Goal: Task Accomplishment & Management: Complete application form

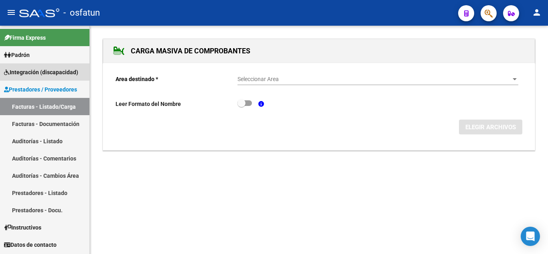
click at [48, 74] on span "Integración (discapacidad)" at bounding box center [41, 72] width 74 height 9
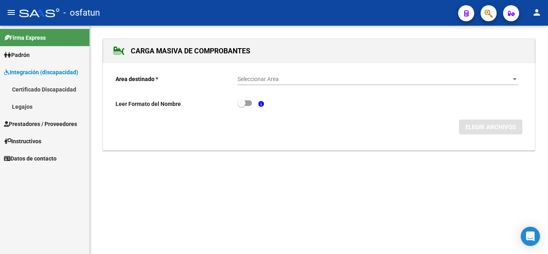
click at [29, 103] on link "Legajos" at bounding box center [44, 106] width 89 height 17
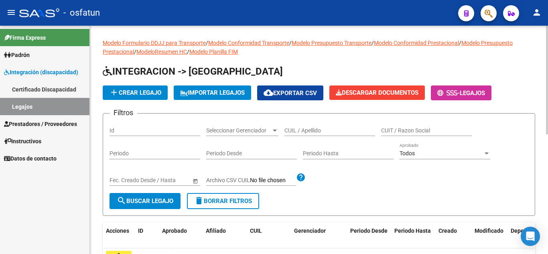
click at [150, 95] on span "add Crear Legajo" at bounding box center [135, 92] width 52 height 7
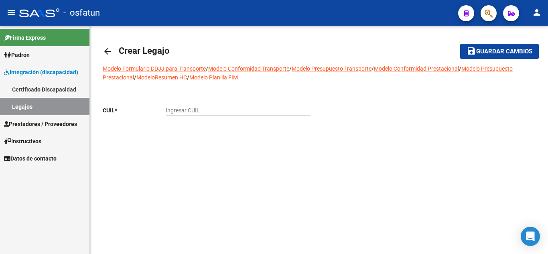
click at [185, 108] on input "Ingresar CUIL" at bounding box center [238, 110] width 145 height 7
click at [195, 111] on input "27" at bounding box center [238, 110] width 145 height 7
paste input "-55547876"
click at [179, 111] on input "27-55547876" at bounding box center [238, 110] width 145 height 7
click at [204, 111] on input "27-56547876" at bounding box center [238, 110] width 145 height 7
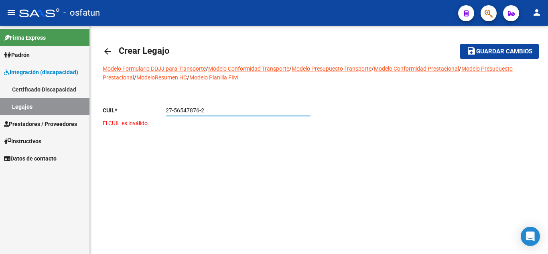
click at [460, 44] on button "save Guardar cambios" at bounding box center [499, 51] width 79 height 15
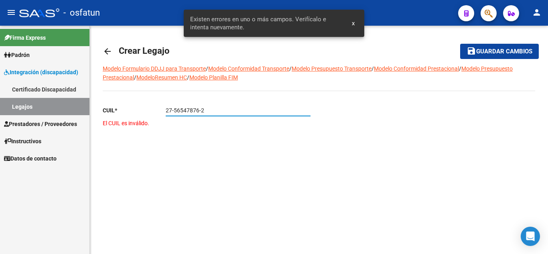
click at [170, 111] on input "27-56547876-2" at bounding box center [238, 110] width 145 height 7
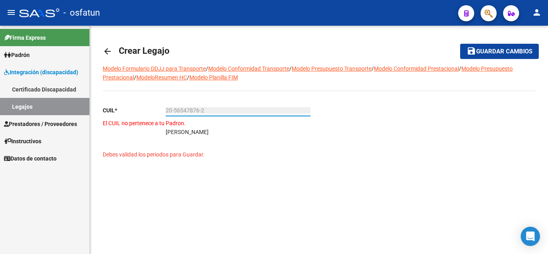
type input "20-56547876-2"
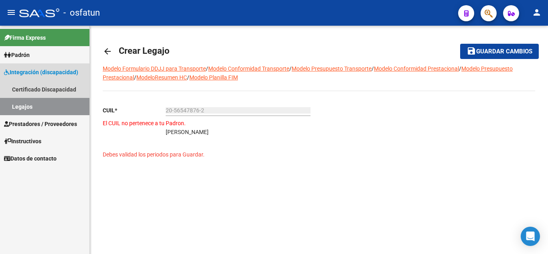
click at [26, 110] on link "Legajos" at bounding box center [44, 106] width 89 height 17
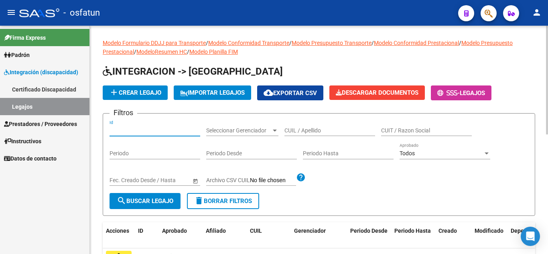
click at [131, 128] on input "Id" at bounding box center [155, 130] width 91 height 7
paste input "2156"
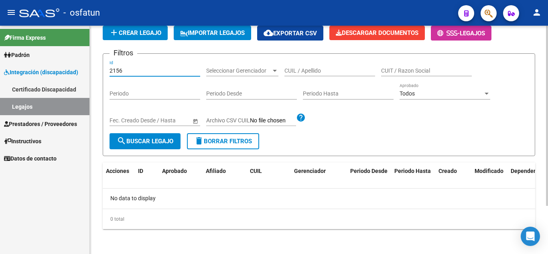
scroll to position [61, 0]
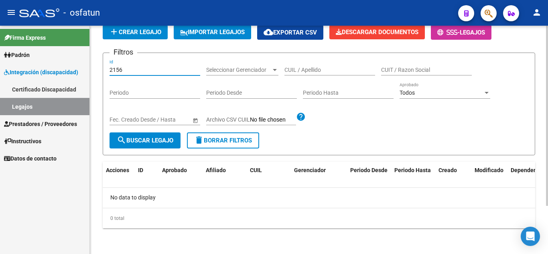
type input "2156"
click at [143, 141] on span "search Buscar Legajo" at bounding box center [145, 140] width 57 height 7
click at [303, 67] on input "CUIL / Apellido" at bounding box center [329, 70] width 91 height 7
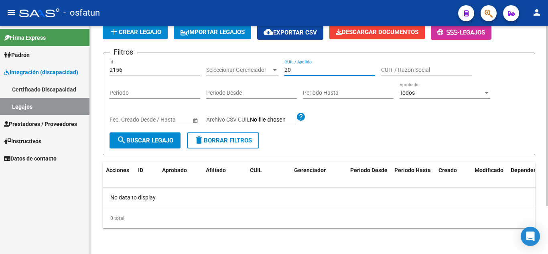
paste input "2156"
type input "20"
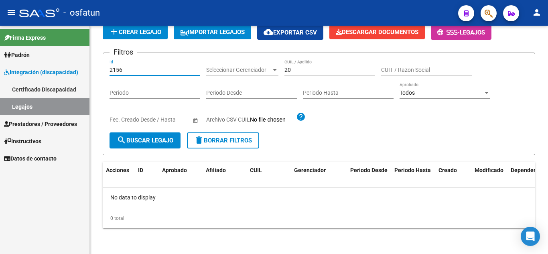
drag, startPoint x: 130, startPoint y: 69, endPoint x: 69, endPoint y: 63, distance: 60.4
click at [69, 65] on mat-sidenav-container "Firma Express Padrón Cambios de Gerenciador Padrón Ágil Análisis Afiliado Integ…" at bounding box center [274, 140] width 548 height 228
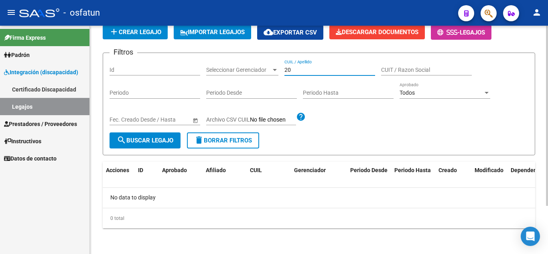
drag, startPoint x: 308, startPoint y: 70, endPoint x: 261, endPoint y: 61, distance: 47.9
click at [261, 61] on div "Filtros Id Seleccionar Gerenciador Seleccionar Gerenciador 20 CUIL / Apellido C…" at bounding box center [319, 95] width 419 height 73
paste input "HEICK"
type input "HEICK"
click at [142, 138] on span "search Buscar Legajo" at bounding box center [145, 140] width 57 height 7
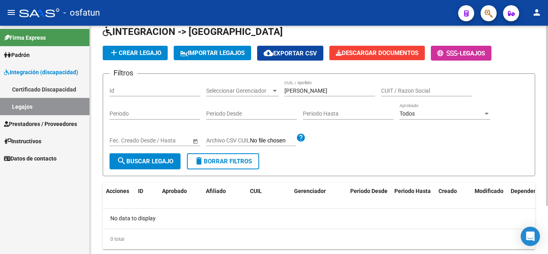
scroll to position [0, 0]
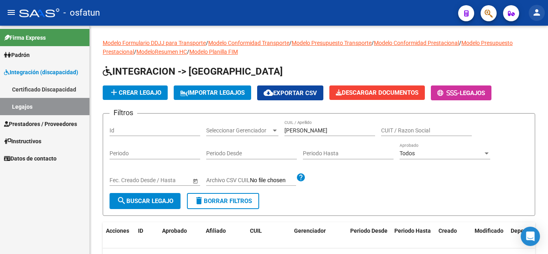
click at [533, 15] on mat-icon "person" at bounding box center [537, 13] width 10 height 10
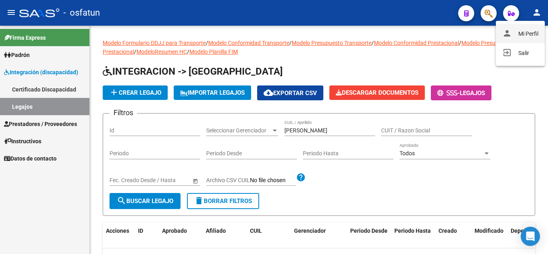
click at [516, 35] on button "person Mi Perfil" at bounding box center [520, 33] width 49 height 19
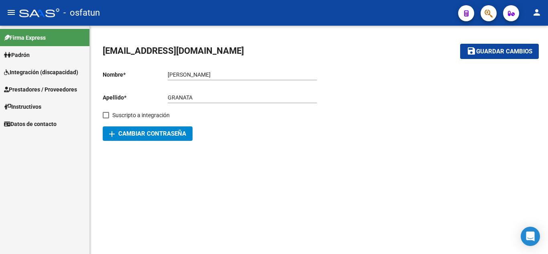
click at [111, 133] on mat-icon "add" at bounding box center [112, 134] width 10 height 10
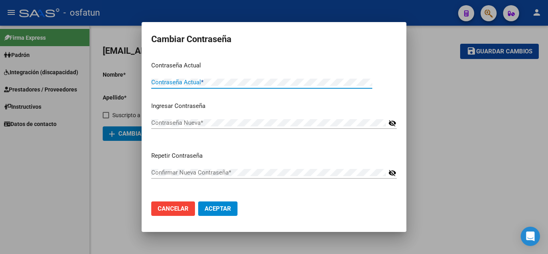
click at [171, 205] on span "Cancelar" at bounding box center [173, 208] width 31 height 7
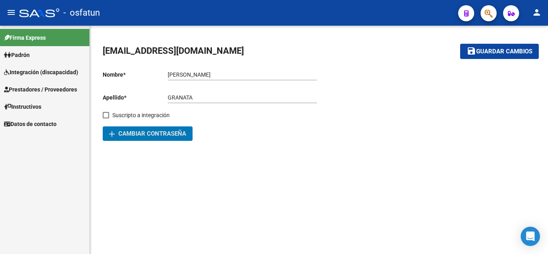
click at [22, 70] on span "Integración (discapacidad)" at bounding box center [41, 72] width 74 height 9
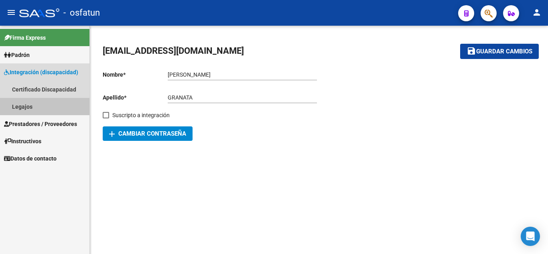
click at [24, 106] on link "Legajos" at bounding box center [44, 106] width 89 height 17
